Goal: Transaction & Acquisition: Purchase product/service

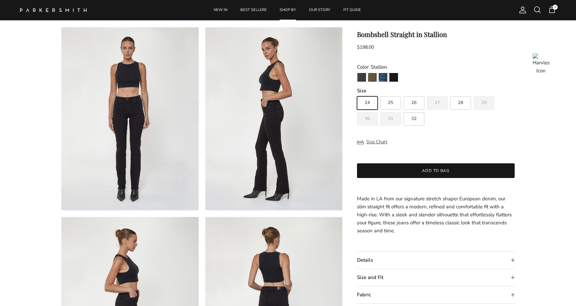
scroll to position [100, 0]
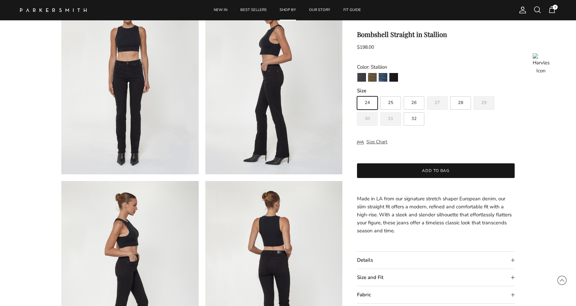
scroll to position [38, 0]
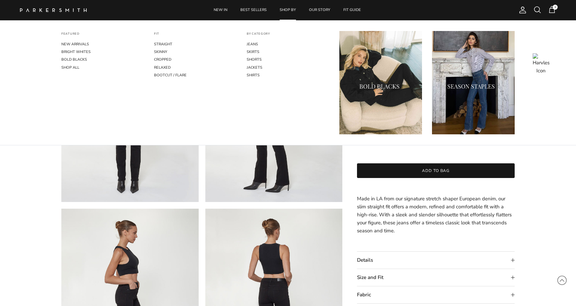
click at [288, 9] on link "SHOP BY" at bounding box center [288, 10] width 28 height 20
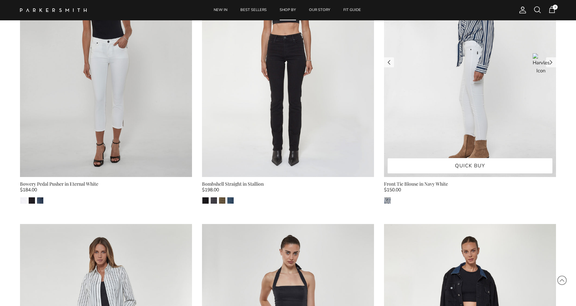
scroll to position [407, 0]
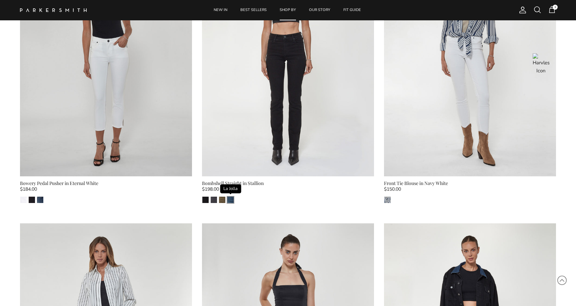
click at [230, 201] on img "La Jolla" at bounding box center [230, 200] width 6 height 6
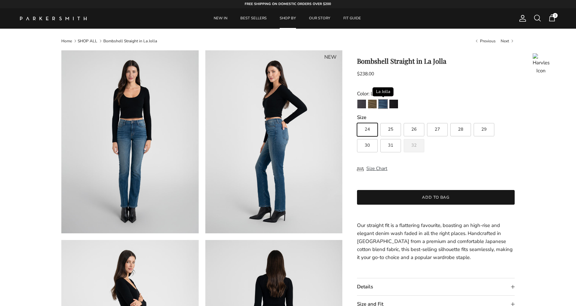
click at [380, 104] on img "La Jolla" at bounding box center [383, 104] width 9 height 9
click at [397, 104] on img "Stallion" at bounding box center [393, 104] width 9 height 9
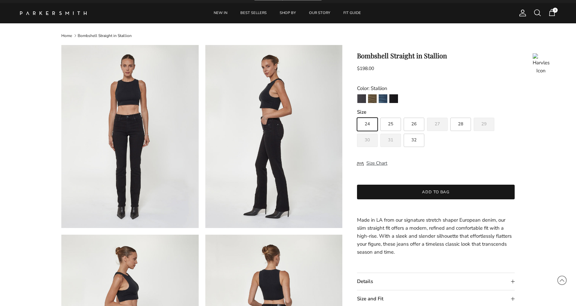
scroll to position [3, 0]
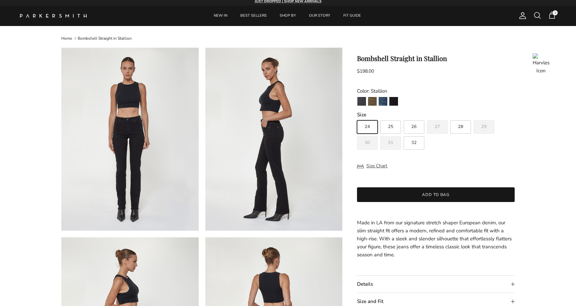
click at [305, 123] on img at bounding box center [273, 139] width 137 height 183
